Goal: Find specific page/section: Find specific page/section

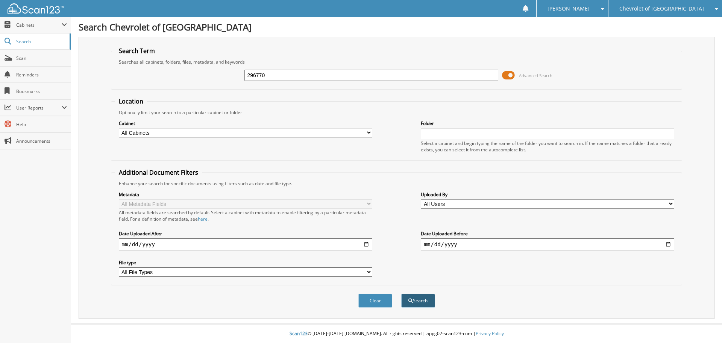
type input "296770"
click at [414, 301] on button "Search" at bounding box center [418, 300] width 34 height 14
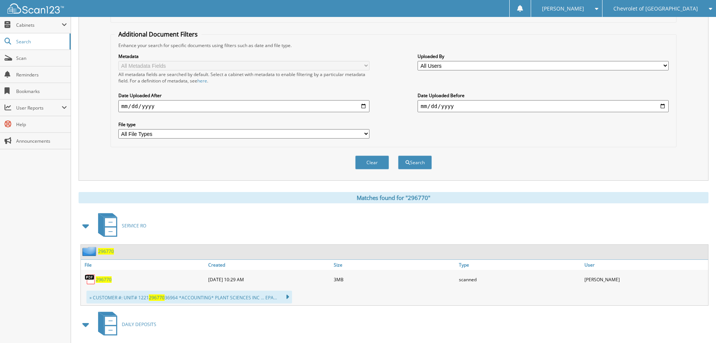
scroll to position [150, 0]
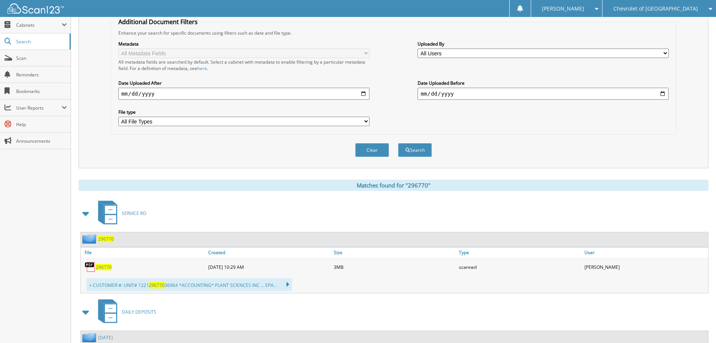
click at [100, 268] on span "296770" at bounding box center [104, 267] width 16 height 6
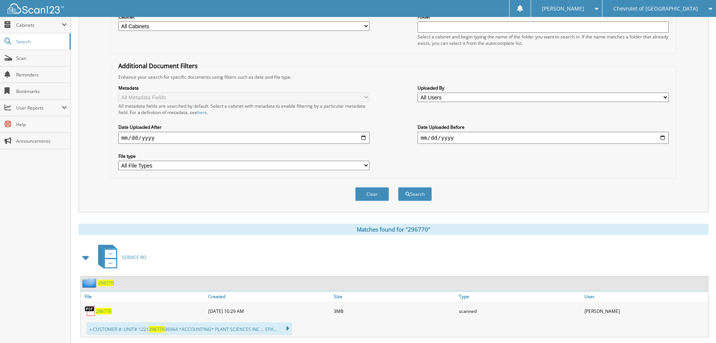
scroll to position [0, 0]
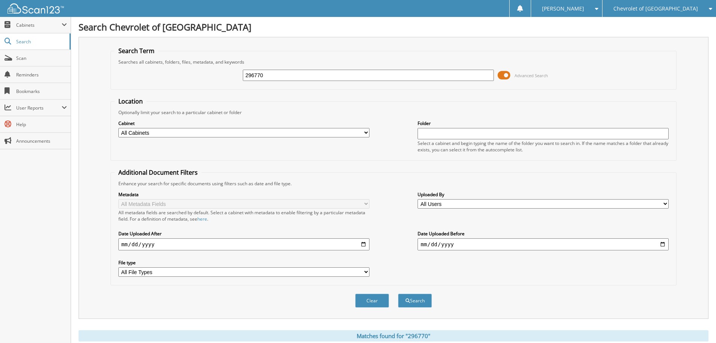
drag, startPoint x: 320, startPoint y: 75, endPoint x: 131, endPoint y: 63, distance: 189.6
click at [131, 63] on fieldset "Search Term Searches all cabinets, folders, files, metadata, and keywords 29677…" at bounding box center [394, 68] width 566 height 43
type input "298505"
click at [398, 293] on button "Search" at bounding box center [415, 300] width 34 height 14
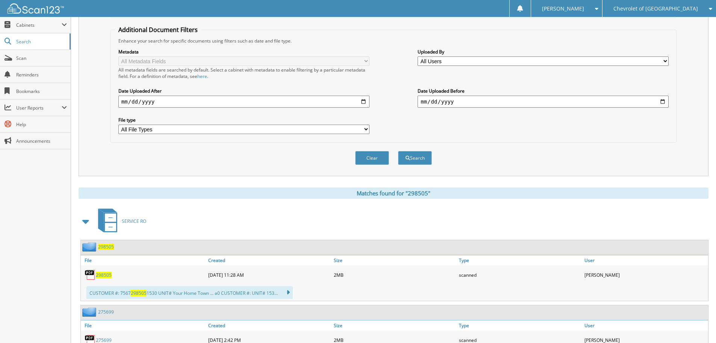
scroll to position [188, 0]
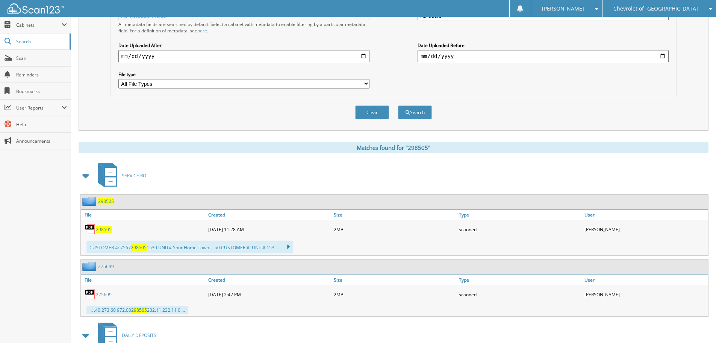
click at [106, 227] on span "298505" at bounding box center [104, 229] width 16 height 6
